Goal: Information Seeking & Learning: Learn about a topic

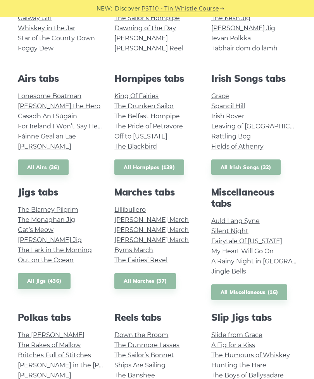
scroll to position [221, 0]
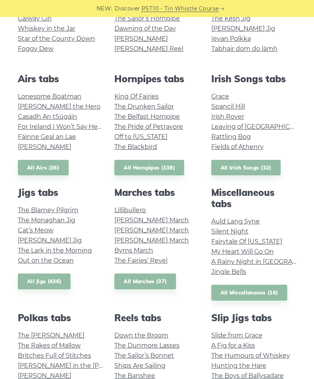
click at [241, 231] on link "Silent Night" at bounding box center [230, 231] width 37 height 7
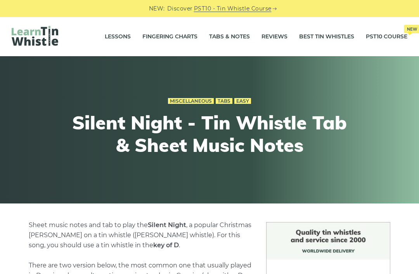
click at [221, 39] on link "Tabs & Notes" at bounding box center [229, 36] width 41 height 19
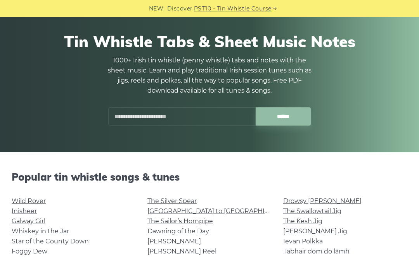
scroll to position [61, 0]
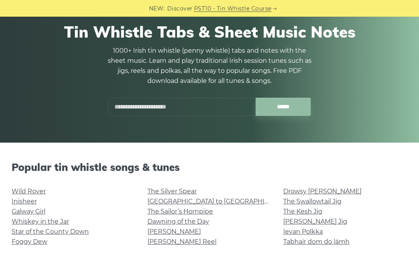
click at [205, 204] on link "[GEOGRAPHIC_DATA] to [GEOGRAPHIC_DATA]" at bounding box center [219, 201] width 143 height 7
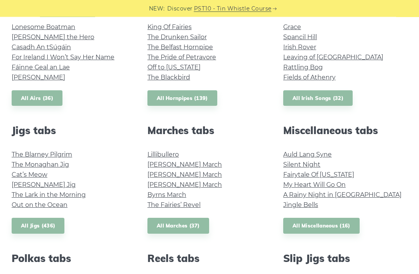
scroll to position [356, 0]
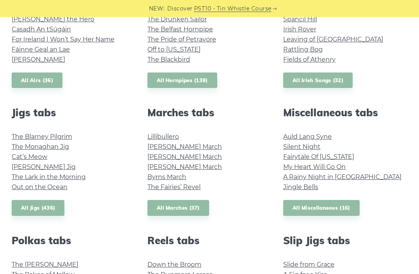
click at [188, 190] on link "The Fairies’ Revel" at bounding box center [174, 187] width 53 height 7
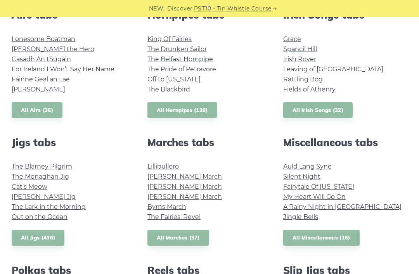
scroll to position [325, 0]
click at [320, 167] on link "Auld Lang Syne" at bounding box center [307, 166] width 49 height 7
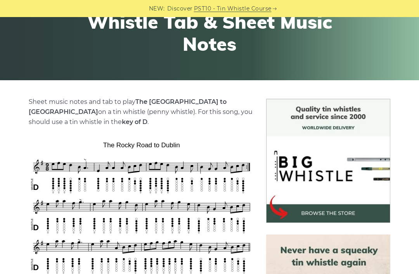
scroll to position [127, 0]
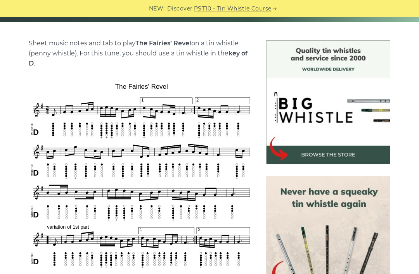
scroll to position [186, 0]
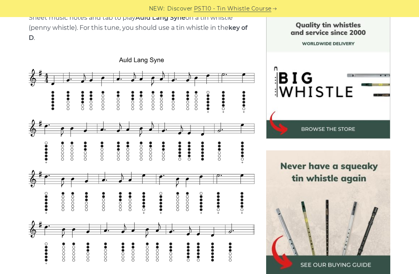
scroll to position [207, 0]
